Goal: Transaction & Acquisition: Purchase product/service

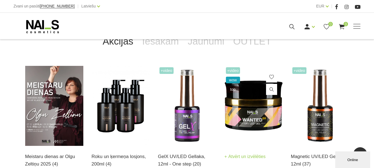
click at [252, 92] on img at bounding box center [254, 106] width 58 height 80
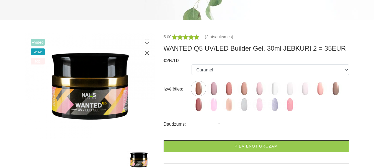
scroll to position [111, 0]
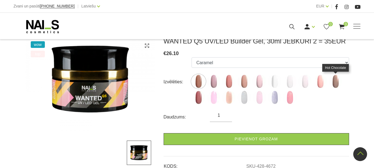
click at [337, 77] on img at bounding box center [336, 82] width 14 height 14
select select "6143"
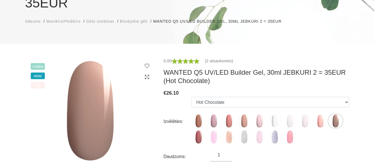
scroll to position [83, 0]
